Goal: Find contact information: Find contact information

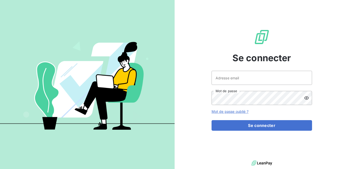
click at [260, 67] on div "Se connecter Adresse email Mot de passe Mot de passe oublié ? Se connecter" at bounding box center [262, 79] width 101 height 159
drag, startPoint x: 260, startPoint y: 71, endPoint x: 259, endPoint y: 75, distance: 4.3
click at [260, 71] on input "Adresse email" at bounding box center [262, 78] width 101 height 14
type input "[EMAIL_ADDRESS][DOMAIN_NAME]"
click at [212, 120] on button "Se connecter" at bounding box center [262, 125] width 101 height 11
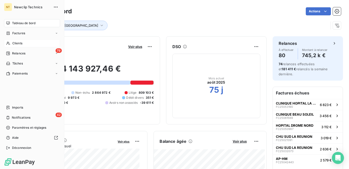
click at [13, 45] on span "Clients" at bounding box center [17, 43] width 10 height 5
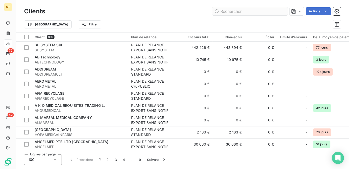
click at [243, 10] on input "text" at bounding box center [250, 11] width 75 height 8
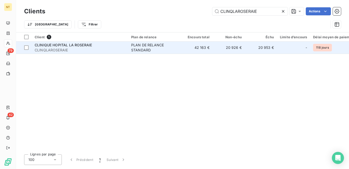
type input "CLINQLAROSERAIE"
click at [157, 42] on td "PLAN DE RELANCE STANDARD" at bounding box center [154, 48] width 52 height 12
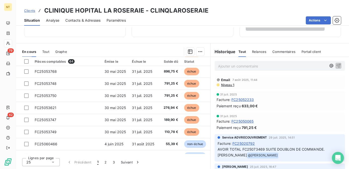
click at [54, 23] on div "Analyse" at bounding box center [52, 20] width 13 height 11
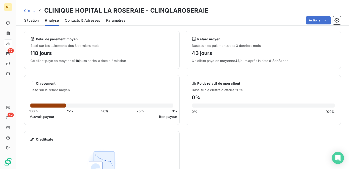
click at [76, 21] on span "Contacts & Adresses" at bounding box center [82, 20] width 35 height 5
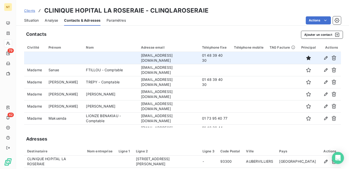
drag, startPoint x: 113, startPoint y: 57, endPoint x: 196, endPoint y: 56, distance: 83.3
click at [196, 56] on td "comptafournisseur@hopitaleuropeendeparis.fr" at bounding box center [168, 58] width 61 height 12
copy td "comptafournisseur@hopitaleuropeendeparis.fr"
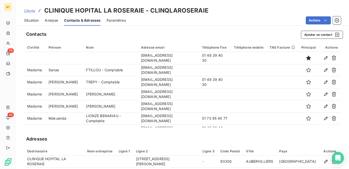
click at [30, 47] on div "Civilité" at bounding box center [34, 47] width 15 height 4
drag, startPoint x: 32, startPoint y: 22, endPoint x: 38, endPoint y: 25, distance: 7.1
click at [32, 22] on span "Situation" at bounding box center [31, 20] width 15 height 5
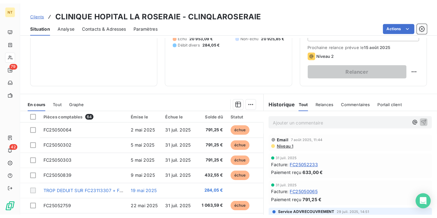
scroll to position [68, 0]
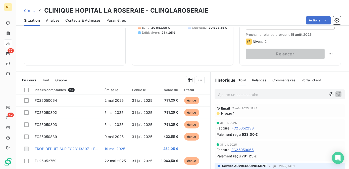
click at [243, 98] on p "Ajouter un commentaire ﻿" at bounding box center [272, 94] width 108 height 6
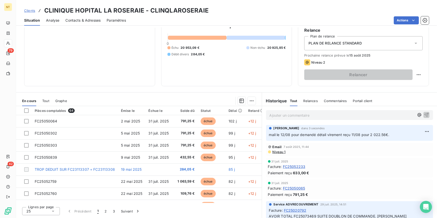
scroll to position [47, 0]
